Goal: Task Accomplishment & Management: Manage account settings

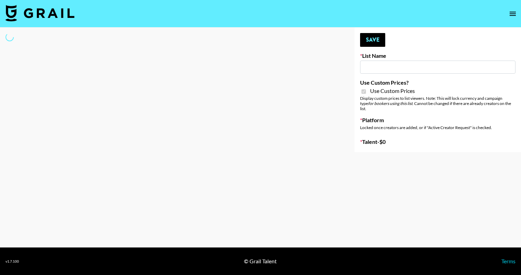
type input "Khiels (19th Aug)"
checkbox input "true"
select select "Brand"
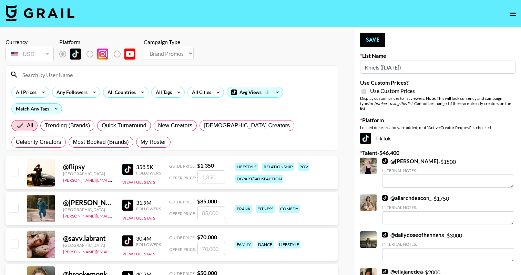
click at [412, 70] on input "Khiels (19th Aug)" at bounding box center [437, 67] width 155 height 13
click at [89, 53] on label "List locked to TikTok." at bounding box center [96, 54] width 26 height 14
click at [141, 139] on span "My Roster" at bounding box center [154, 142] width 26 height 8
click at [141, 142] on input "My Roster" at bounding box center [141, 142] width 0 height 0
radio input "true"
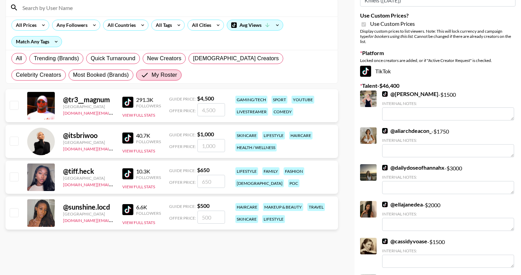
scroll to position [76, 0]
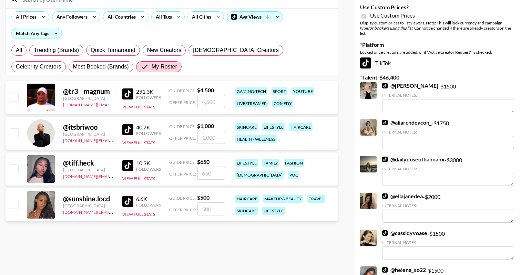
click at [11, 134] on input "checkbox" at bounding box center [14, 133] width 8 height 8
checkbox input "true"
type input "1000"
click at [12, 205] on input "checkbox" at bounding box center [14, 204] width 8 height 8
checkbox input "true"
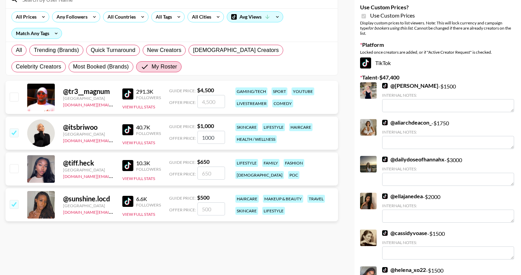
type input "500"
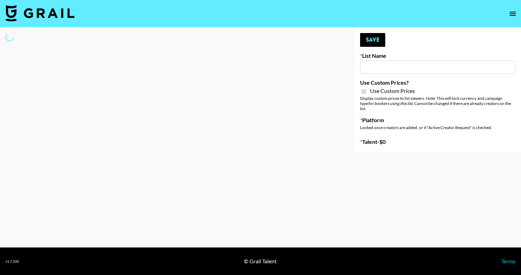
type input "Liquid Brands ([DATE])"
checkbox input "true"
select select "Brand"
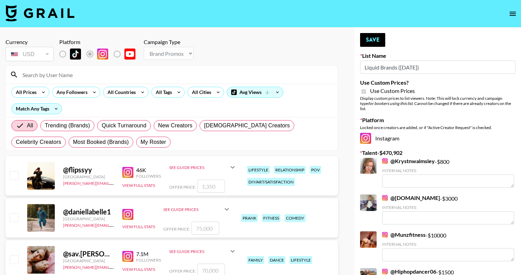
click at [83, 150] on div "All Trending (Brands) Quick Turnaround New Creators LGBTQIA+ Creators Celebrity…" at bounding box center [172, 134] width 324 height 33
click at [141, 140] on span "My Roster" at bounding box center [154, 142] width 26 height 8
click at [141, 142] on input "My Roster" at bounding box center [141, 142] width 0 height 0
radio input "true"
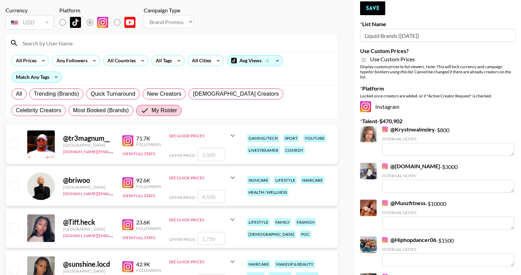
scroll to position [33, 0]
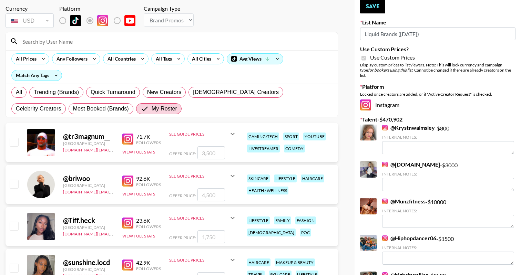
click at [16, 224] on input "checkbox" at bounding box center [14, 226] width 8 height 8
checkbox input "true"
type input "1750"
click at [10, 228] on input "checkbox" at bounding box center [14, 226] width 8 height 8
checkbox input "false"
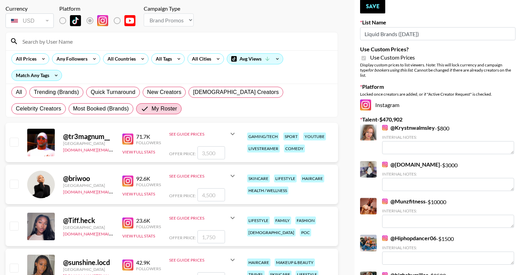
click at [12, 228] on input "checkbox" at bounding box center [14, 226] width 8 height 8
checkbox input "true"
type input "1750"
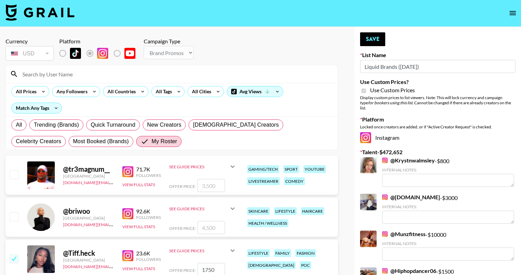
scroll to position [0, 0]
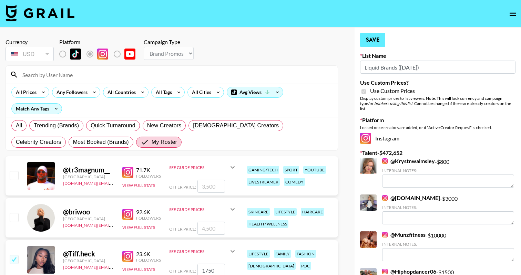
click at [373, 42] on button "Save" at bounding box center [372, 40] width 25 height 14
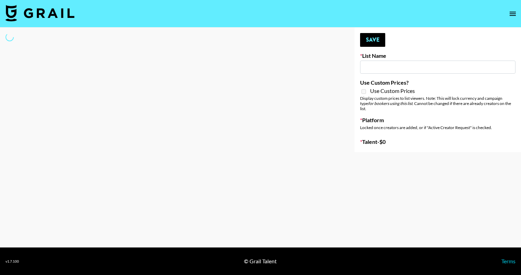
type input "Primal Harvest ([DATE])"
select select "Song"
type input "Primal Harvest NEW (21 AUG)"
checkbox input "true"
select select "Brand"
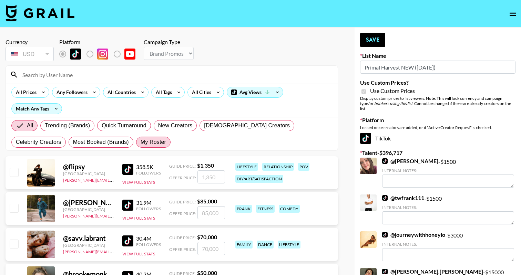
click at [141, 140] on span "My Roster" at bounding box center [154, 142] width 26 height 8
click at [141, 142] on input "My Roster" at bounding box center [141, 142] width 0 height 0
radio input "true"
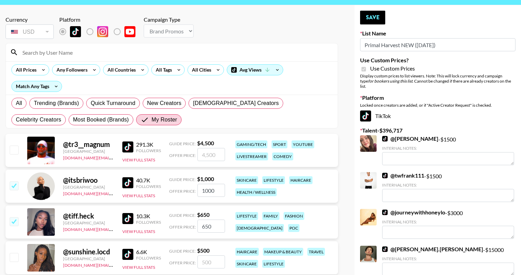
scroll to position [18, 0]
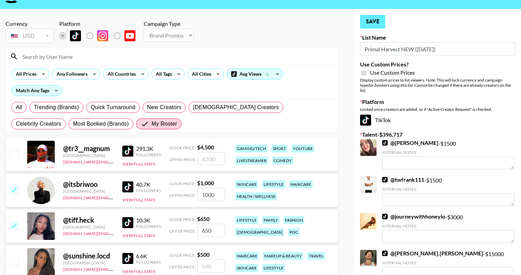
click at [380, 23] on button "Save" at bounding box center [372, 22] width 25 height 14
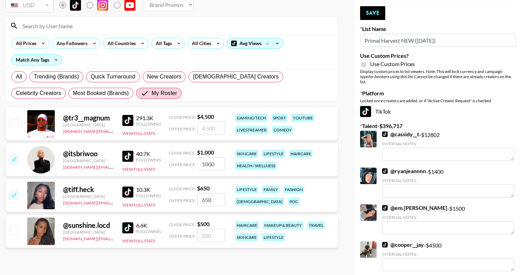
scroll to position [47, 0]
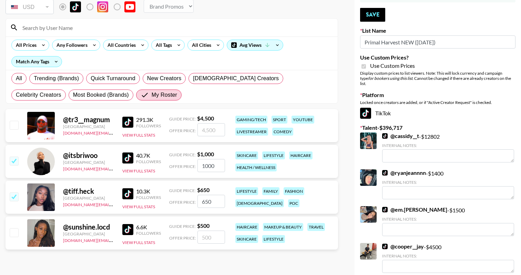
click at [204, 200] on input "650" at bounding box center [212, 201] width 28 height 13
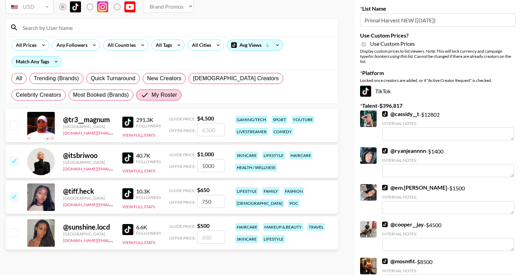
type input "750"
click at [207, 164] on input "1000" at bounding box center [212, 165] width 28 height 13
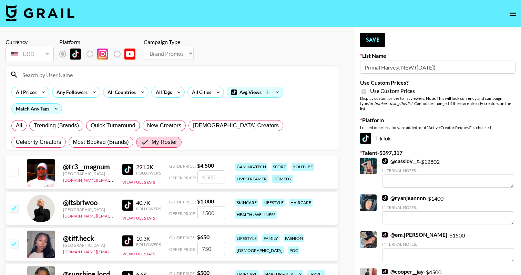
scroll to position [0, 0]
type input "1500"
click at [374, 41] on button "Save" at bounding box center [372, 40] width 25 height 14
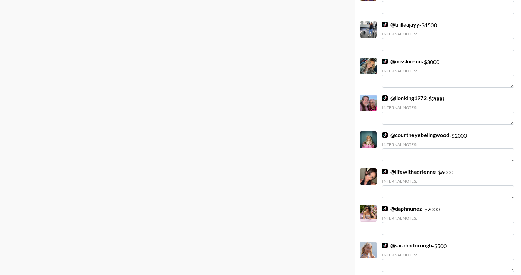
scroll to position [1858, 0]
